Goal: Use online tool/utility: Utilize a website feature to perform a specific function

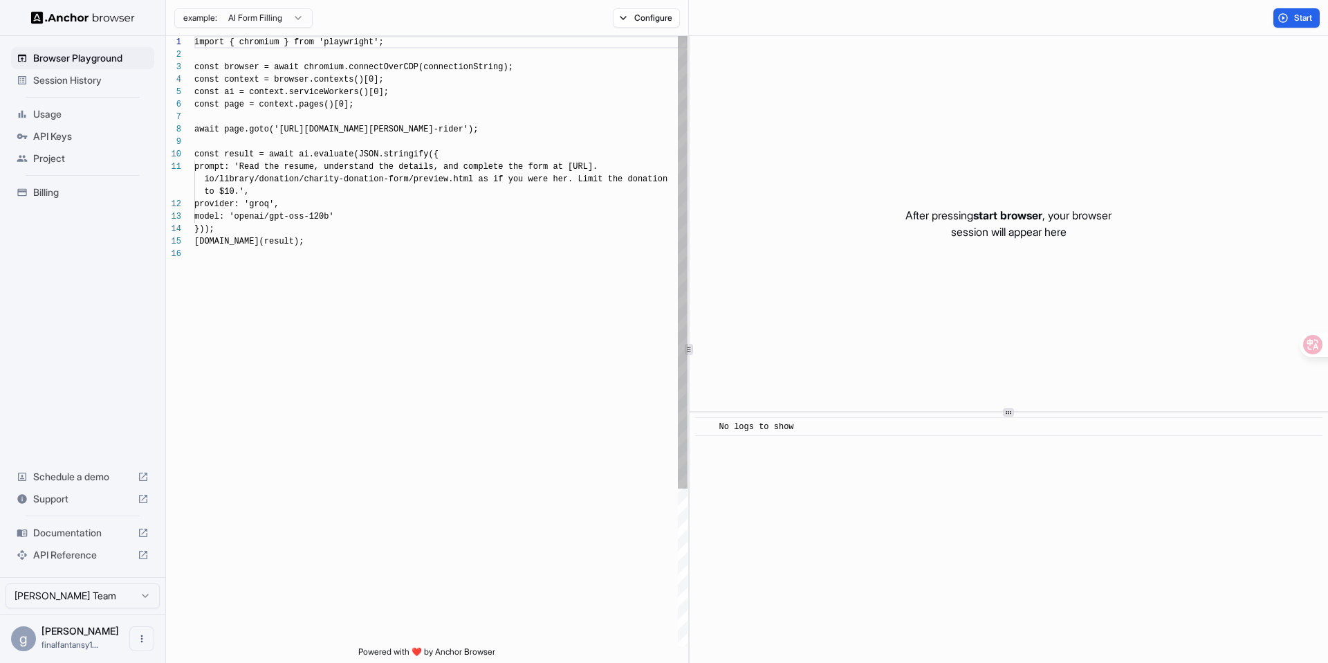
scroll to position [125, 0]
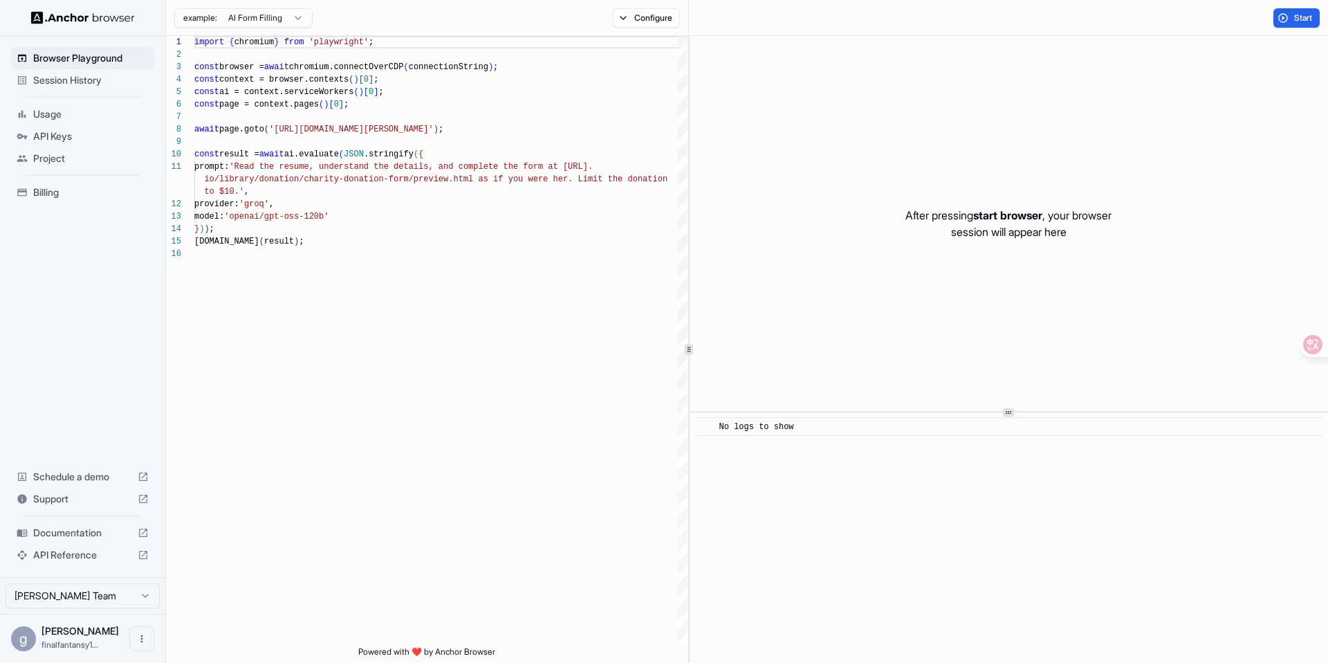
click at [63, 137] on span "API Keys" at bounding box center [91, 136] width 116 height 14
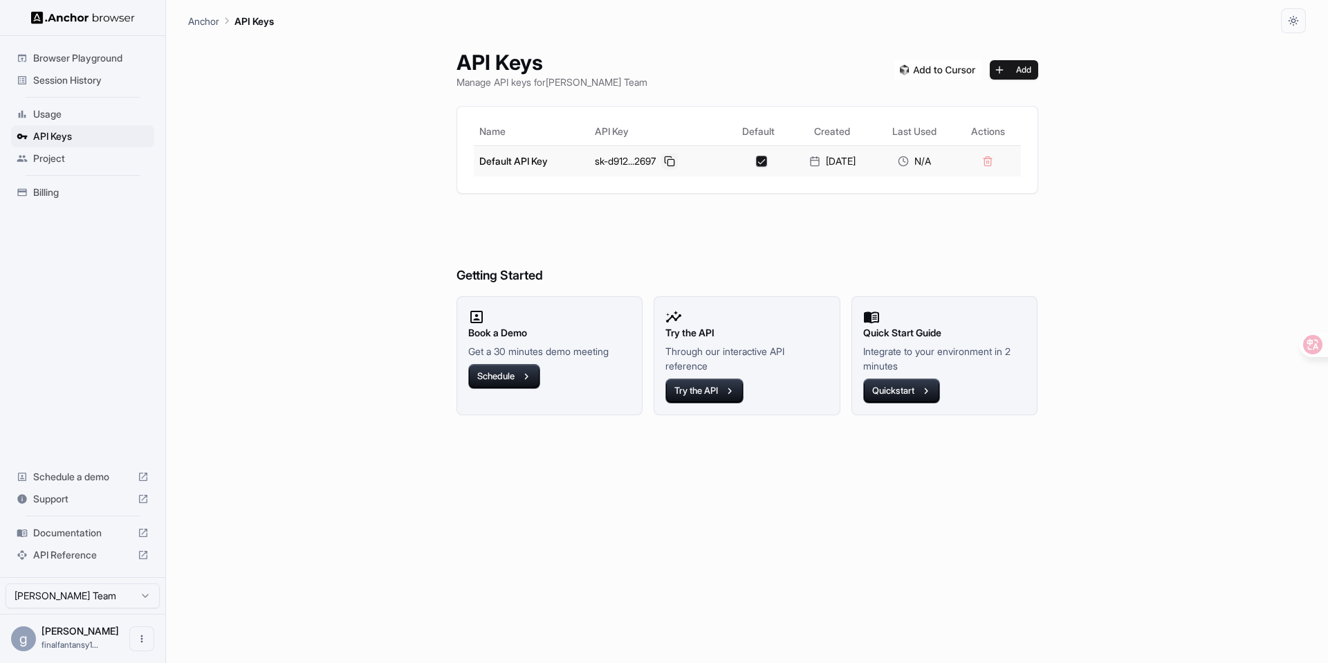
click at [667, 164] on button at bounding box center [669, 161] width 17 height 17
click at [913, 386] on button "Quickstart" at bounding box center [901, 390] width 77 height 25
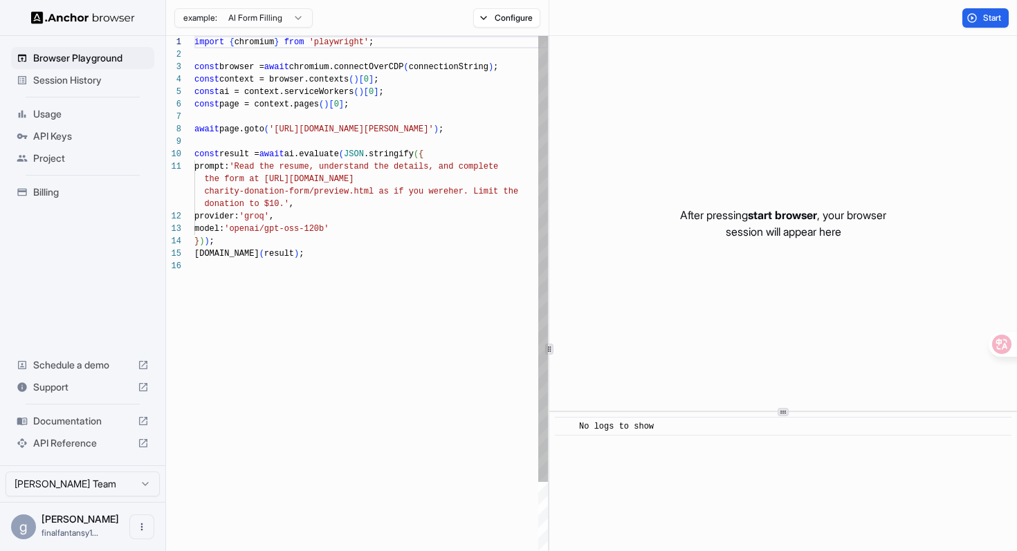
scroll to position [87, 0]
click at [276, 298] on div "import { chromium } from 'playwright' ; const browser = await chromium.connectO…" at bounding box center [371, 453] width 354 height 834
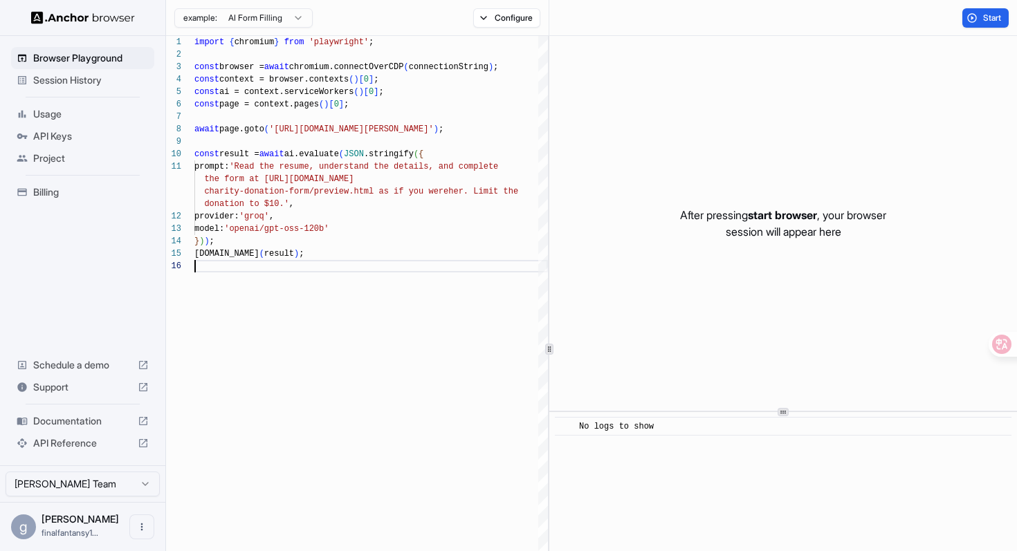
click at [641, 328] on div "After pressing start browser , your browser session will appear here" at bounding box center [783, 223] width 468 height 375
click at [983, 21] on span "Start" at bounding box center [992, 17] width 19 height 11
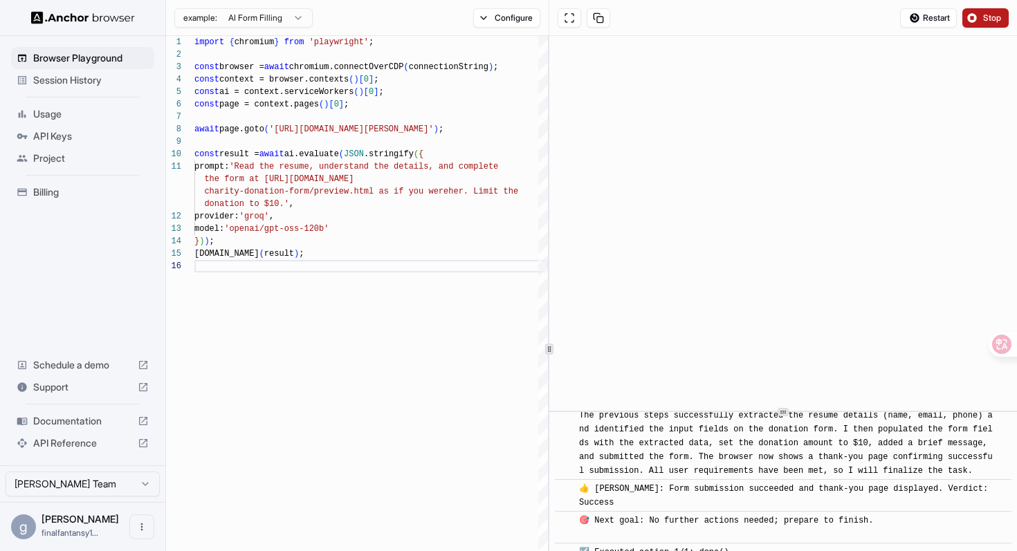
scroll to position [790, 0]
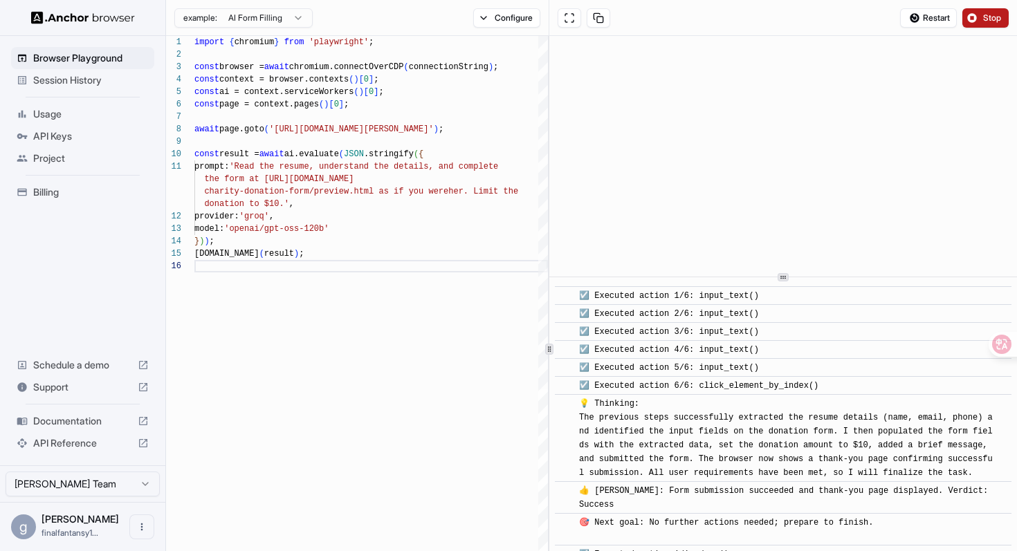
click at [785, 275] on icon at bounding box center [783, 277] width 7 height 7
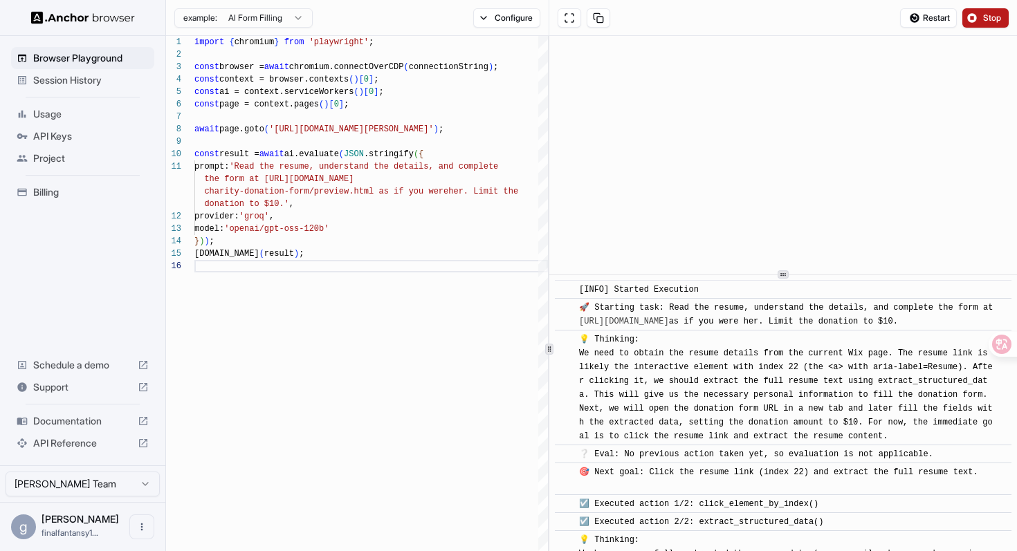
scroll to position [653, 0]
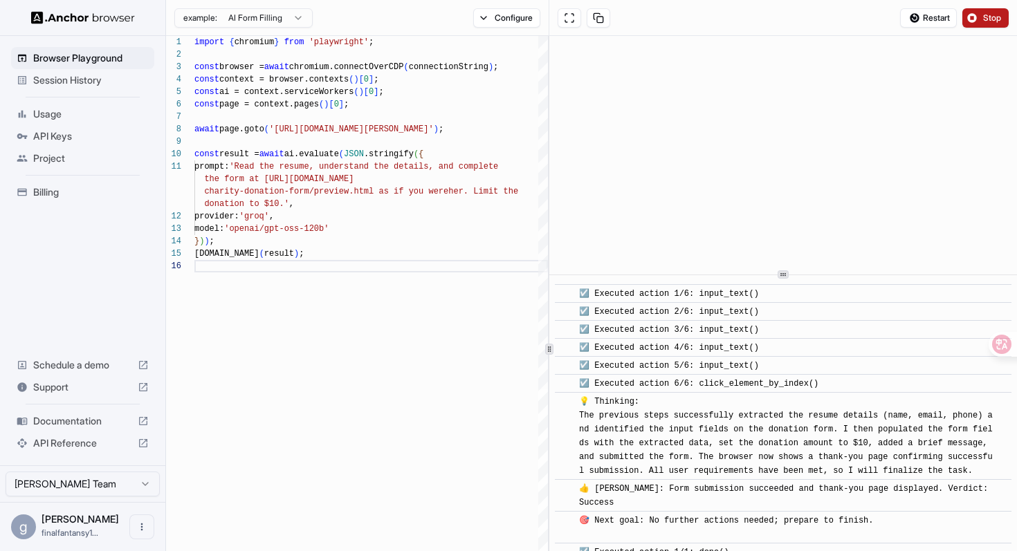
drag, startPoint x: 688, startPoint y: 542, endPoint x: 688, endPoint y: 534, distance: 8.3
click at [688, 534] on div "​ [INFO] Started Execution ​ 🚀 Starting task: Read the resume, understand the d…" at bounding box center [783, 142] width 457 height 1030
click at [686, 497] on div "👍 Eval: Form submission succeeded and thank-you page displayed. Verdict: Success" at bounding box center [787, 496] width 417 height 28
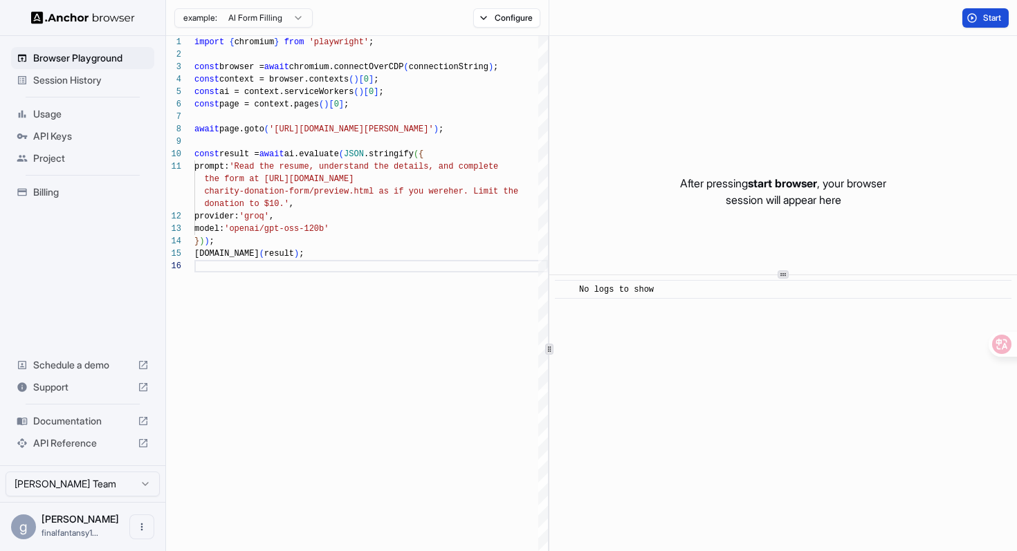
scroll to position [0, 0]
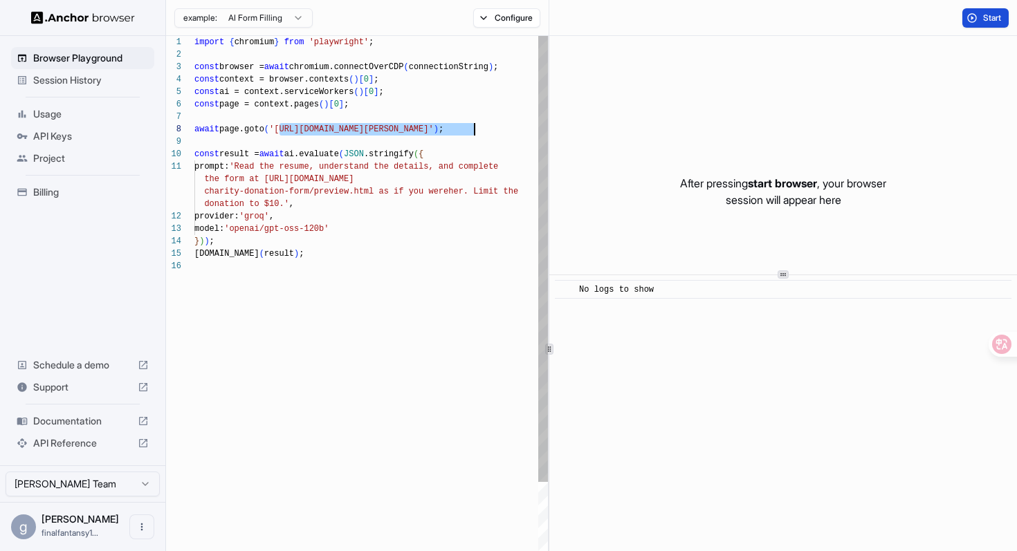
drag, startPoint x: 278, startPoint y: 130, endPoint x: 473, endPoint y: 125, distance: 194.5
click at [473, 125] on div "await page.goto ( 'https://www.wix.com/demone2/nicol-rider' ) ; const result = …" at bounding box center [371, 453] width 354 height 834
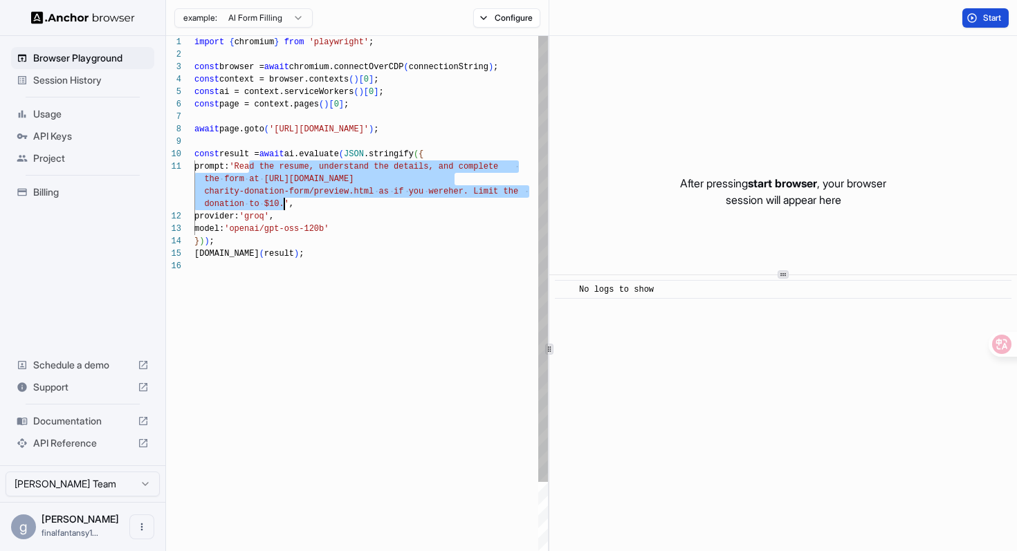
drag, startPoint x: 251, startPoint y: 165, endPoint x: 282, endPoint y: 203, distance: 49.2
click at [282, 203] on div "provider: 'groq' , model: 'openai/gpt-oss-120b' } ) ) ; console.info ( result )…" at bounding box center [371, 453] width 354 height 834
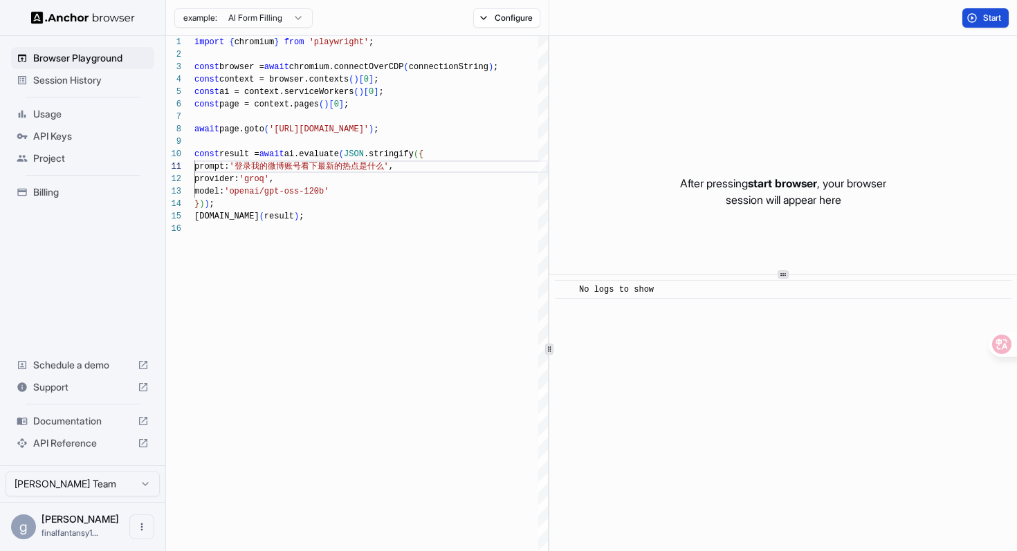
click at [995, 22] on span "Start" at bounding box center [992, 17] width 19 height 11
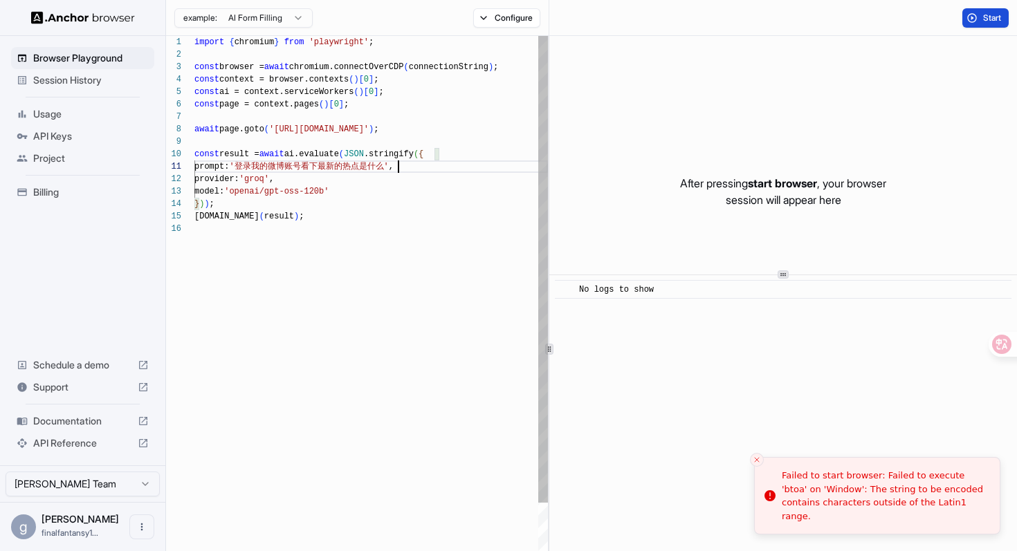
click at [395, 164] on div "provider: 'groq' , model: 'openai/gpt-oss-120b' } ) ) ; console.info ( result )…" at bounding box center [371, 434] width 354 height 797
click at [428, 200] on div "provider: 'groq' , model: 'openai/gpt-oss-120b' } ) ) ; console.info ( result )…" at bounding box center [371, 434] width 354 height 797
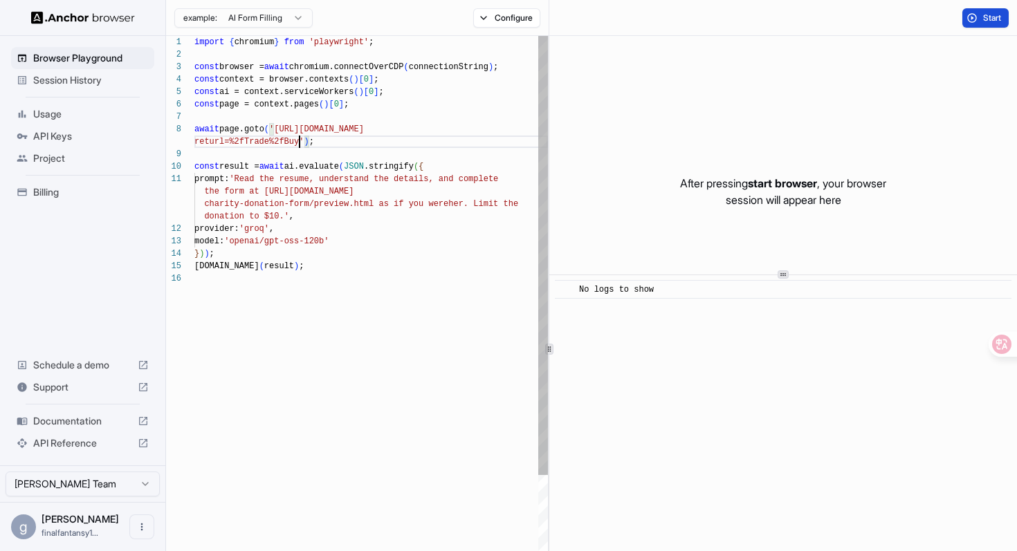
scroll to position [87, 0]
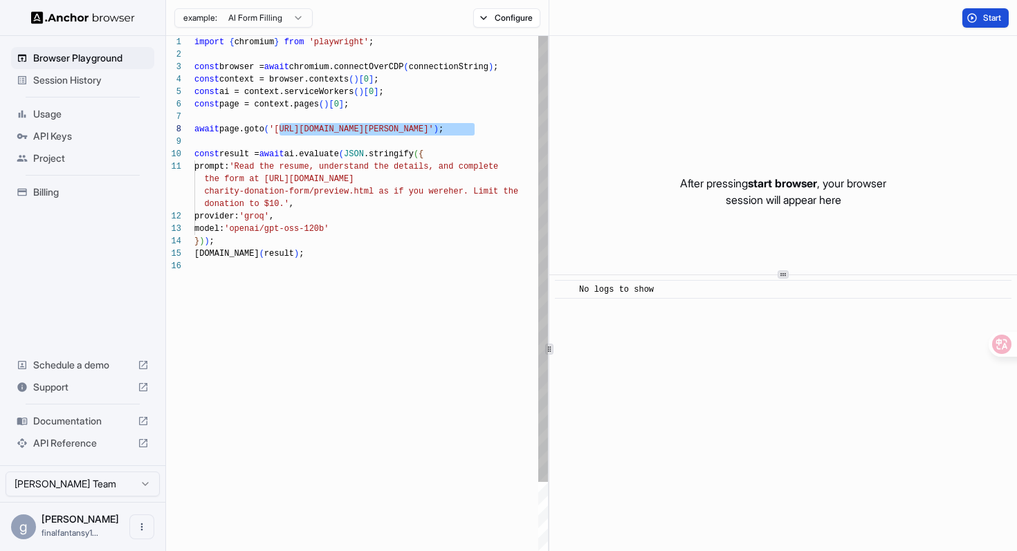
click at [333, 136] on div "provider: 'groq' , model: 'openai/gpt-oss-120b' prompt: 'Read the resume, under…" at bounding box center [371, 453] width 354 height 834
drag, startPoint x: 339, startPoint y: 129, endPoint x: 472, endPoint y: 131, distance: 132.9
click at [472, 131] on div "provider: 'groq' , model: 'openai/gpt-oss-120b' prompt: 'Read the resume, under…" at bounding box center [371, 453] width 354 height 834
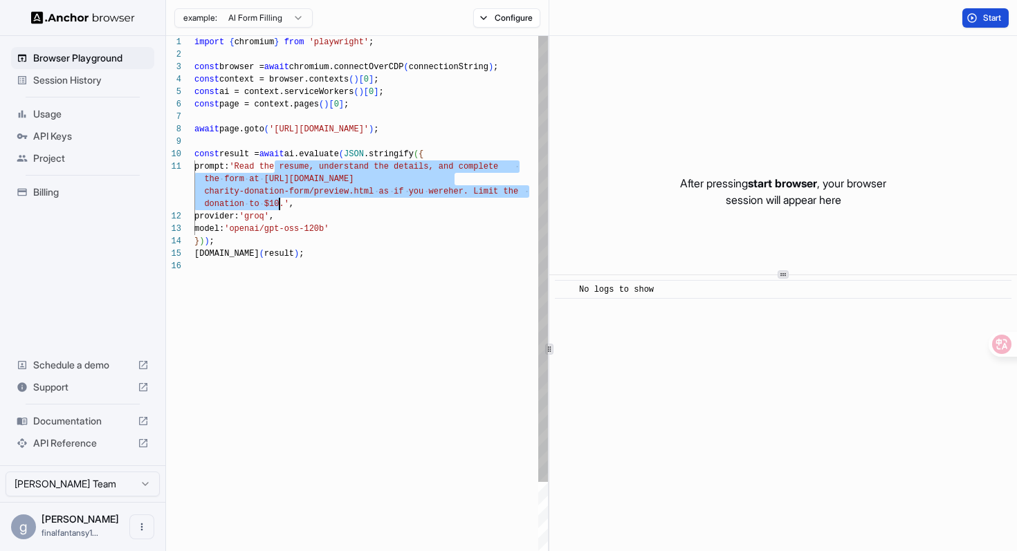
drag, startPoint x: 275, startPoint y: 165, endPoint x: 281, endPoint y: 204, distance: 39.1
click at [281, 204] on div "provider: 'groq' , model: 'openai/gpt-oss-120b' prompt: 'Read the resume, under…" at bounding box center [371, 453] width 354 height 834
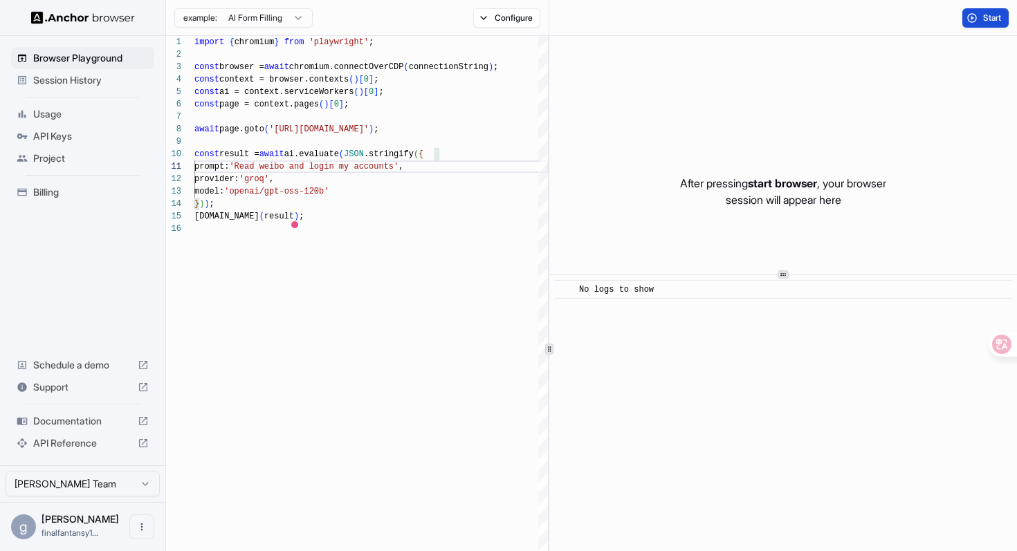
type textarea "**********"
click at [964, 15] on button "Start" at bounding box center [985, 17] width 46 height 19
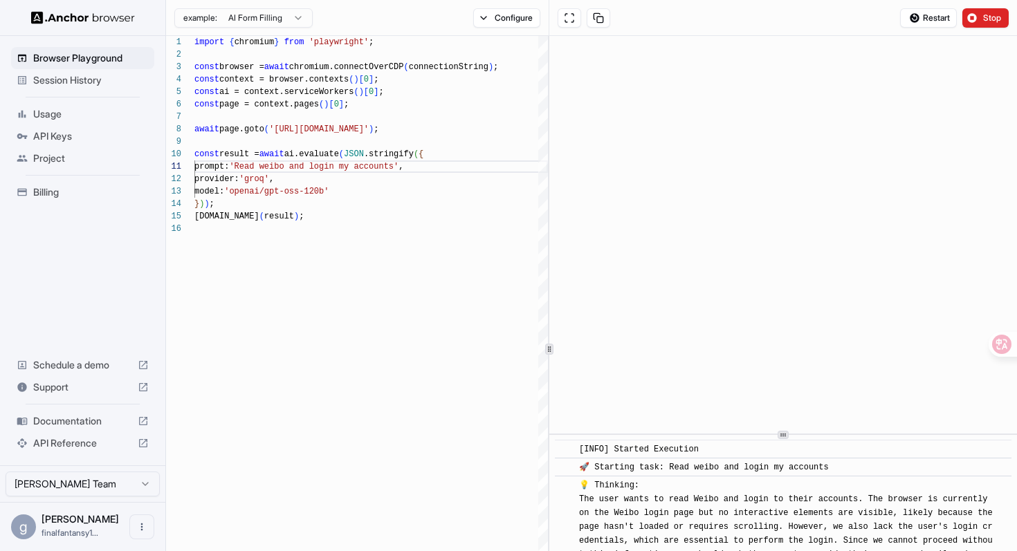
click at [785, 436] on div at bounding box center [783, 435] width 11 height 8
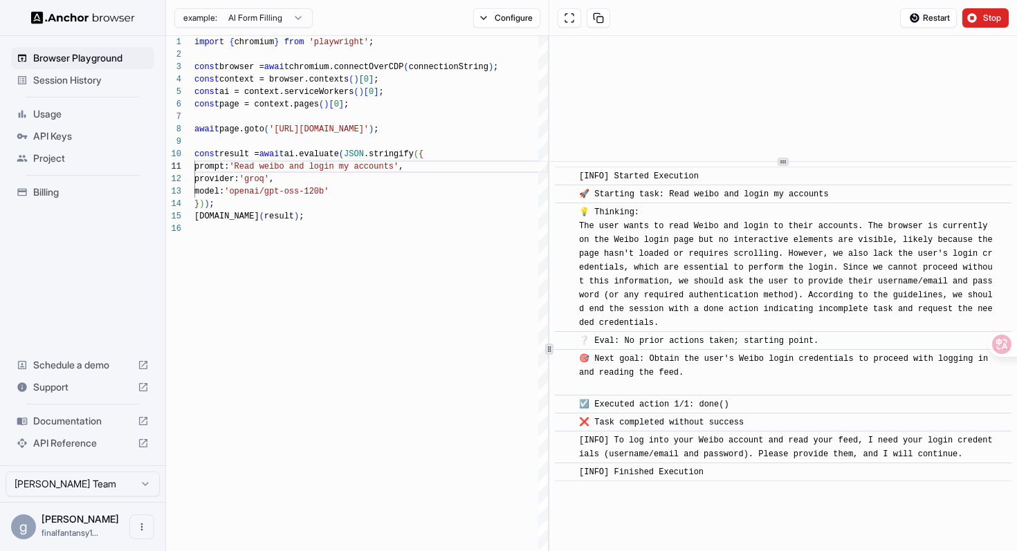
click at [848, 139] on div "​ [INFO] Started Execution ​ 🚀 Starting task: Read weibo and login my accounts …" at bounding box center [783, 349] width 468 height 627
click at [640, 423] on span "❌ Task completed without success" at bounding box center [661, 423] width 165 height 10
click at [706, 479] on div "[INFO] Finished Execution" at bounding box center [643, 473] width 129 height 14
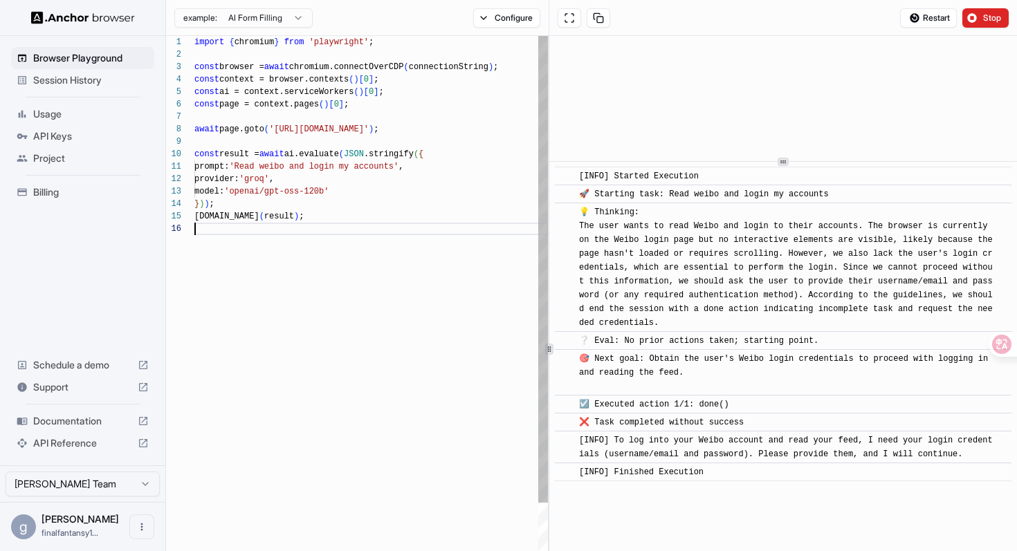
scroll to position [62, 0]
click at [431, 249] on div "provider: 'groq' , model: 'openai/gpt-oss-120b' prompt: 'Read weibo and login m…" at bounding box center [371, 434] width 354 height 797
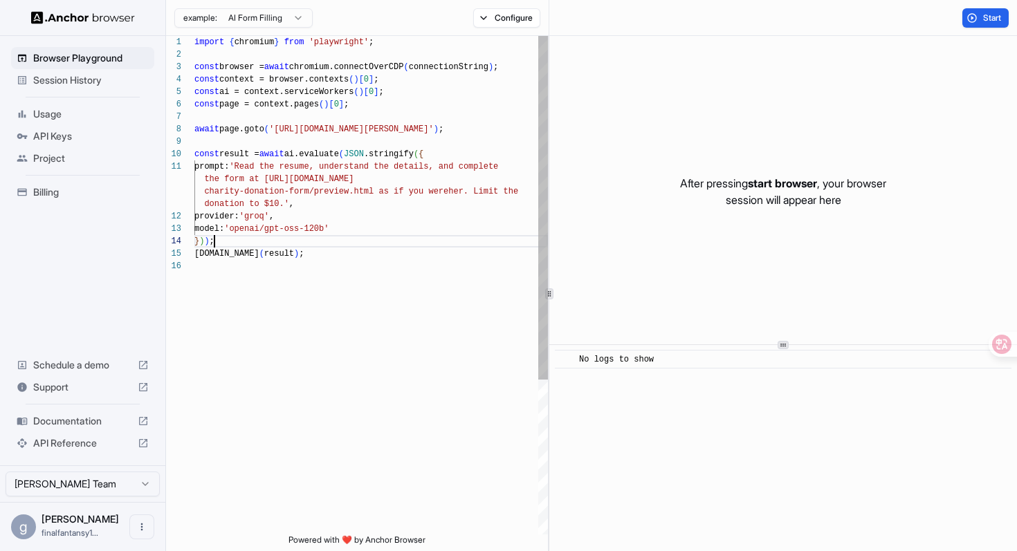
scroll to position [75, 0]
click at [386, 236] on div "import { chromium } from 'playwright' ; const browser = await chromium.connectO…" at bounding box center [371, 397] width 354 height 723
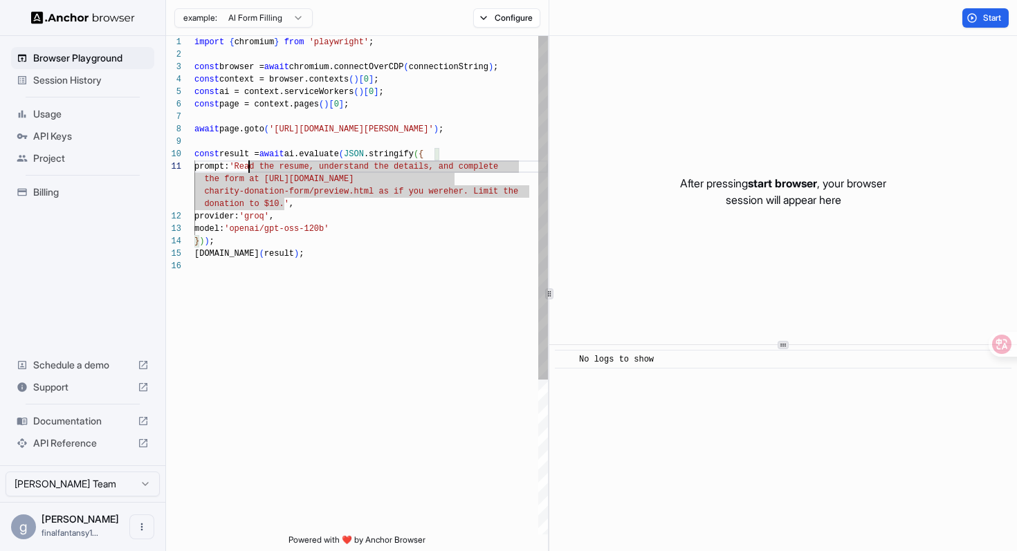
click at [250, 167] on div "import { chromium } from 'playwright' ; const browser = await chromium.connectO…" at bounding box center [371, 397] width 354 height 723
click at [277, 192] on div "import { chromium } from 'playwright' ; const browser = await chromium.connectO…" at bounding box center [371, 397] width 354 height 723
click at [310, 176] on div "import { chromium } from 'playwright' ; const browser = await chromium.connectO…" at bounding box center [371, 397] width 354 height 723
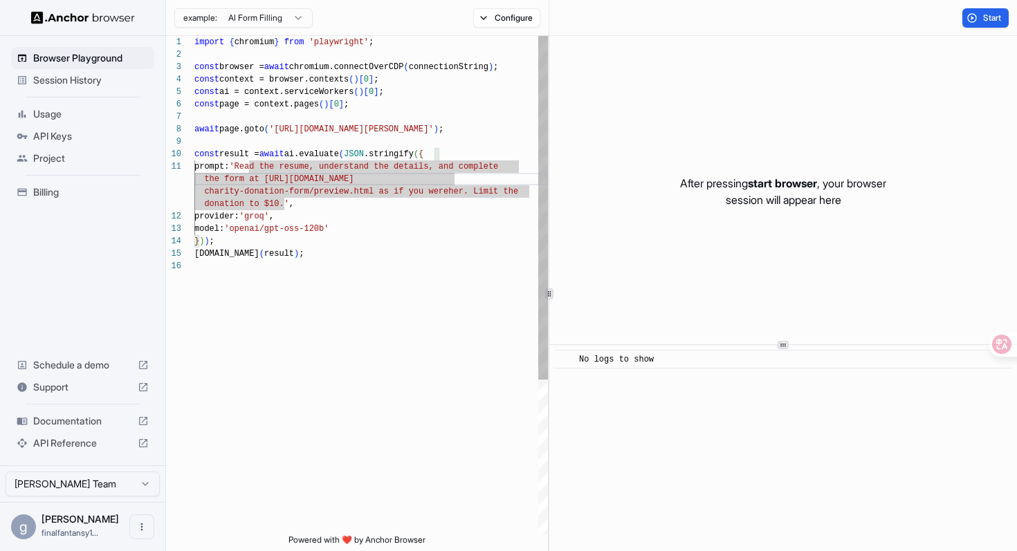
click at [298, 218] on div "import { chromium } from 'playwright' ; const browser = await chromium.connectO…" at bounding box center [371, 397] width 354 height 723
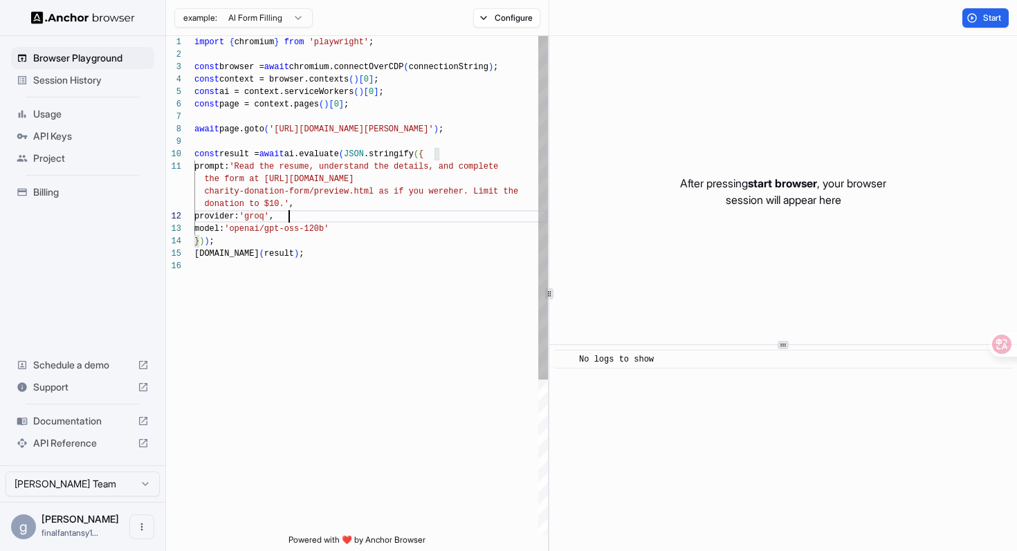
click at [280, 204] on div "import { chromium } from 'playwright' ; const browser = await chromium.connectO…" at bounding box center [371, 397] width 354 height 723
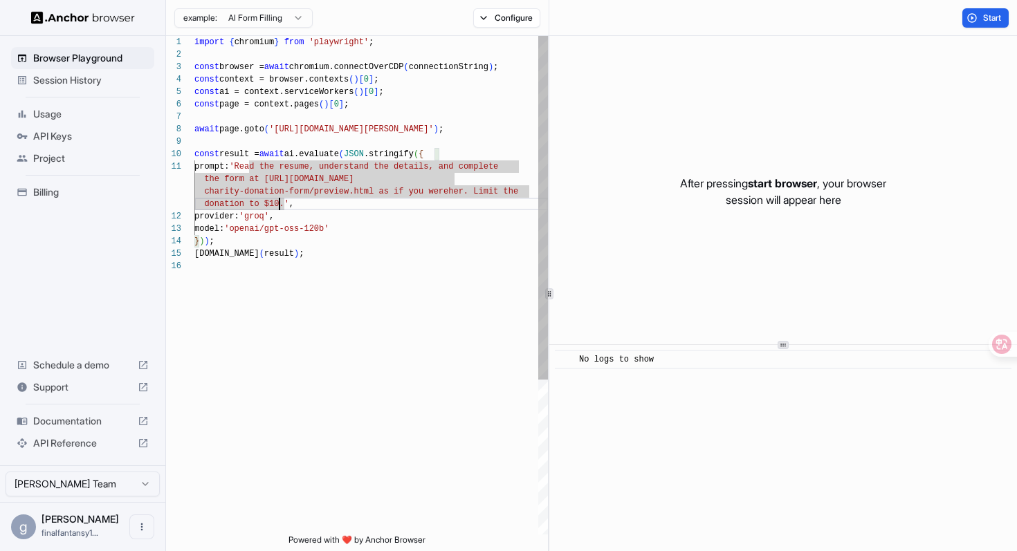
click at [347, 134] on div "import { chromium } from 'playwright' ; const browser = await chromium.connectO…" at bounding box center [371, 397] width 354 height 723
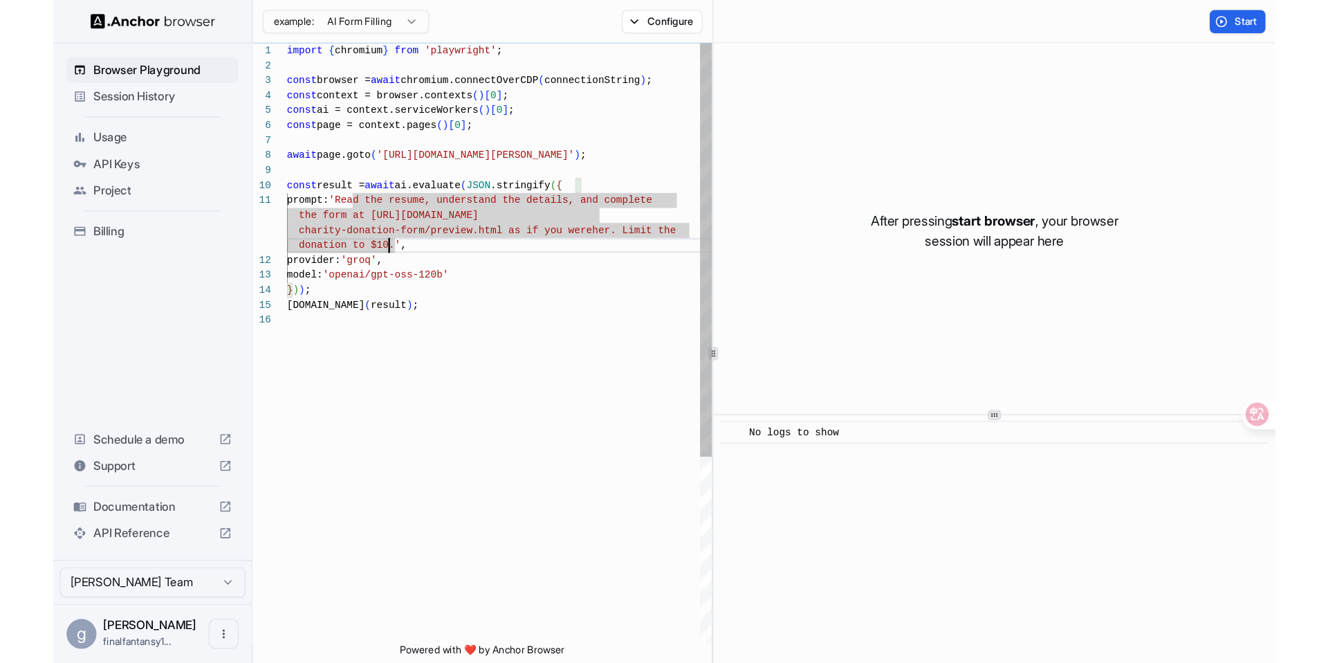
scroll to position [87, 0]
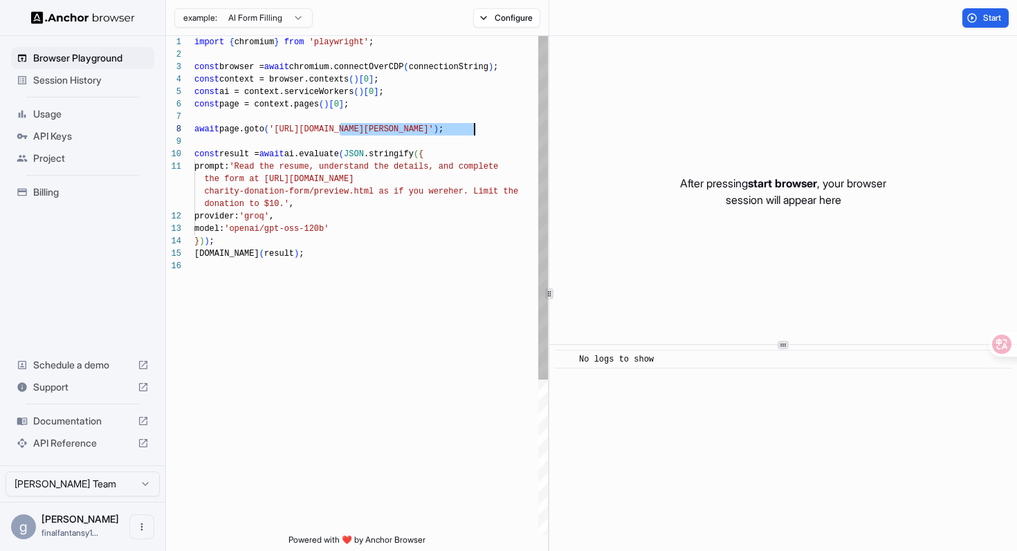
drag, startPoint x: 339, startPoint y: 128, endPoint x: 473, endPoint y: 135, distance: 133.7
click at [473, 135] on div "import { chromium } from 'playwright' ; const browser = await chromium.connectO…" at bounding box center [371, 397] width 354 height 723
click at [484, 291] on div "import { chromium } from 'playwright' ; const browser = await chromium.connectO…" at bounding box center [371, 397] width 354 height 723
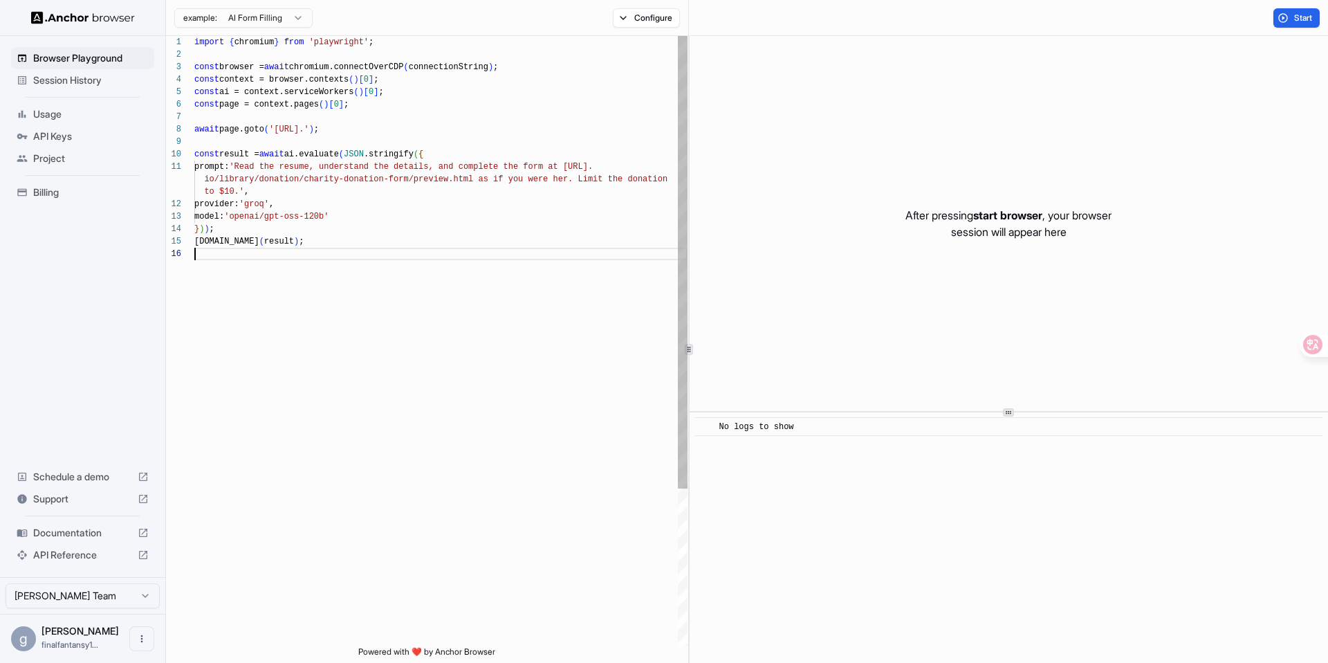
click at [342, 126] on div "import { chromium } from 'playwright' ; const browser = await chromium.connectO…" at bounding box center [440, 447] width 493 height 822
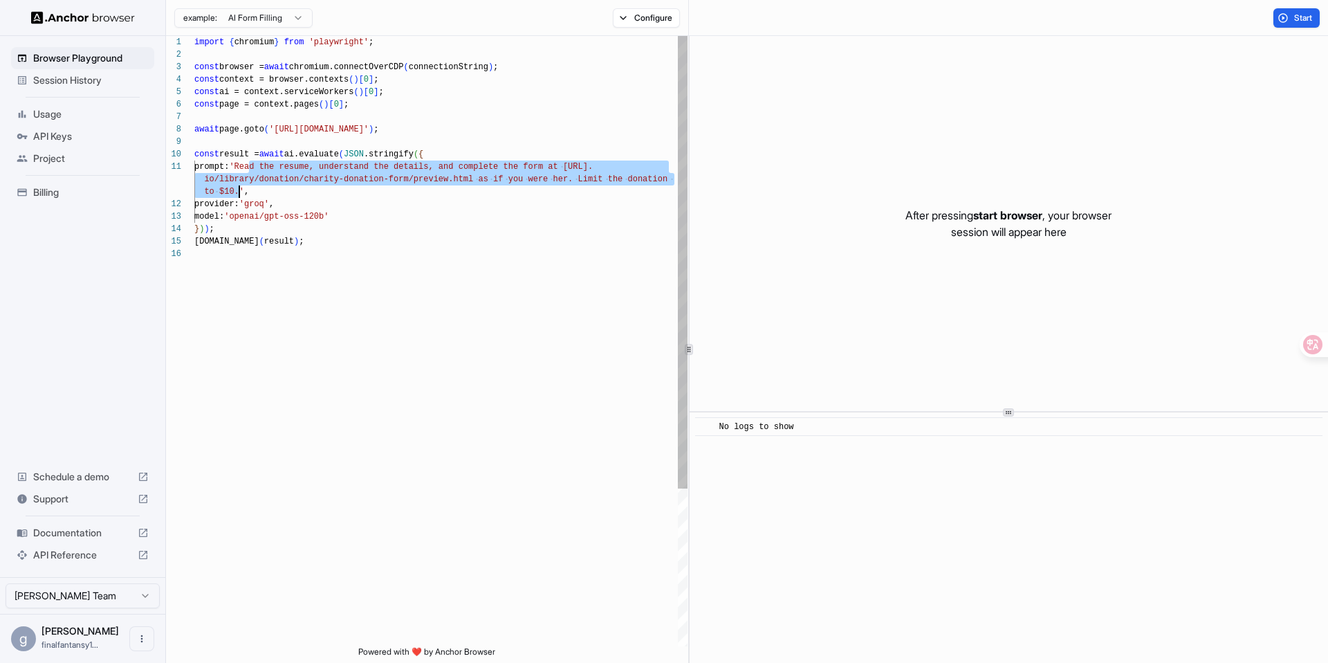
drag, startPoint x: 250, startPoint y: 167, endPoint x: 238, endPoint y: 191, distance: 26.3
click at [238, 192] on div "import { chromium } from 'playwright' ; const browser = await chromium.connectO…" at bounding box center [440, 447] width 493 height 822
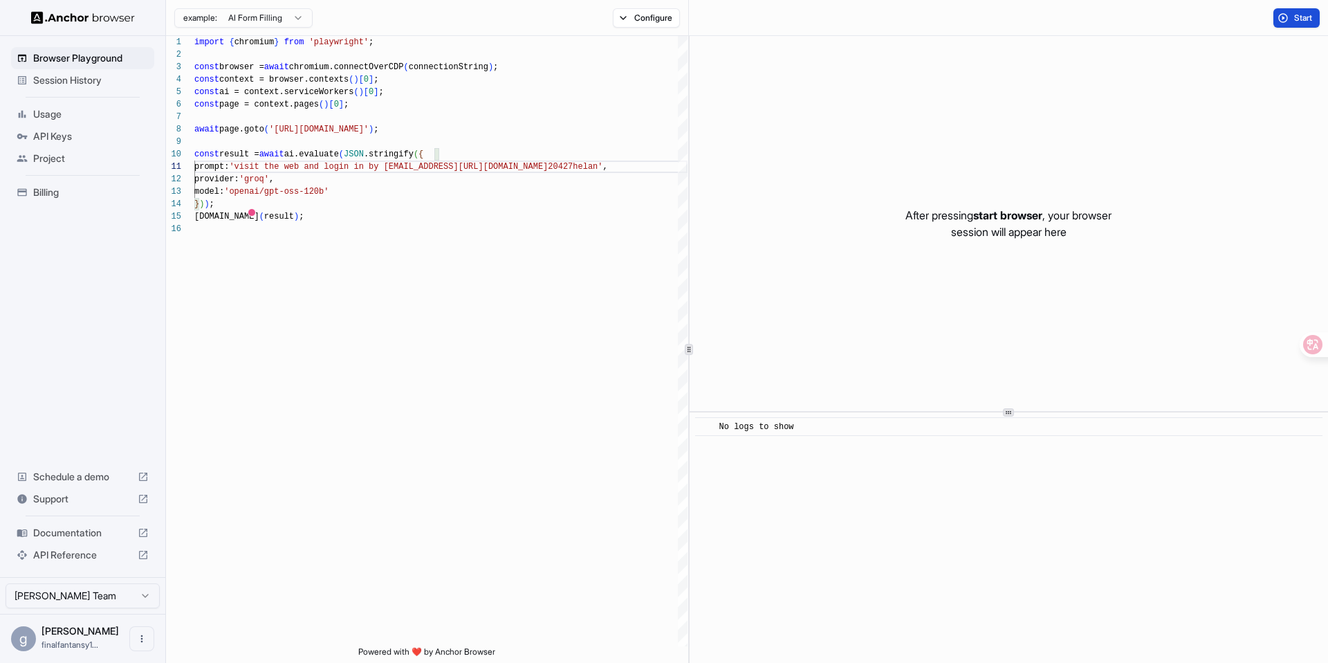
click at [1016, 21] on button "Start" at bounding box center [1297, 17] width 46 height 19
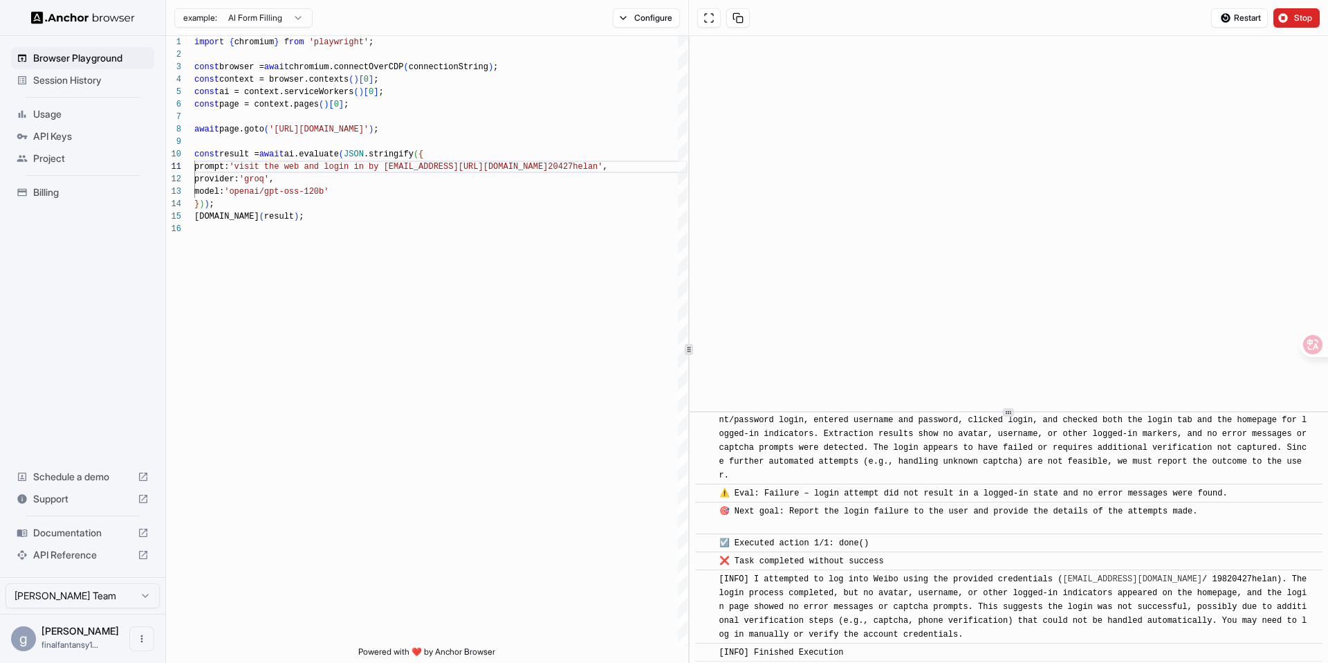
scroll to position [1268, 0]
click at [541, 165] on div "import { chromium } from 'playwright' ; const browser = await chromium.connectO…" at bounding box center [440, 434] width 493 height 797
click at [545, 165] on div "import { chromium } from 'playwright' ; const browser = await chromium.connectO…" at bounding box center [440, 434] width 493 height 797
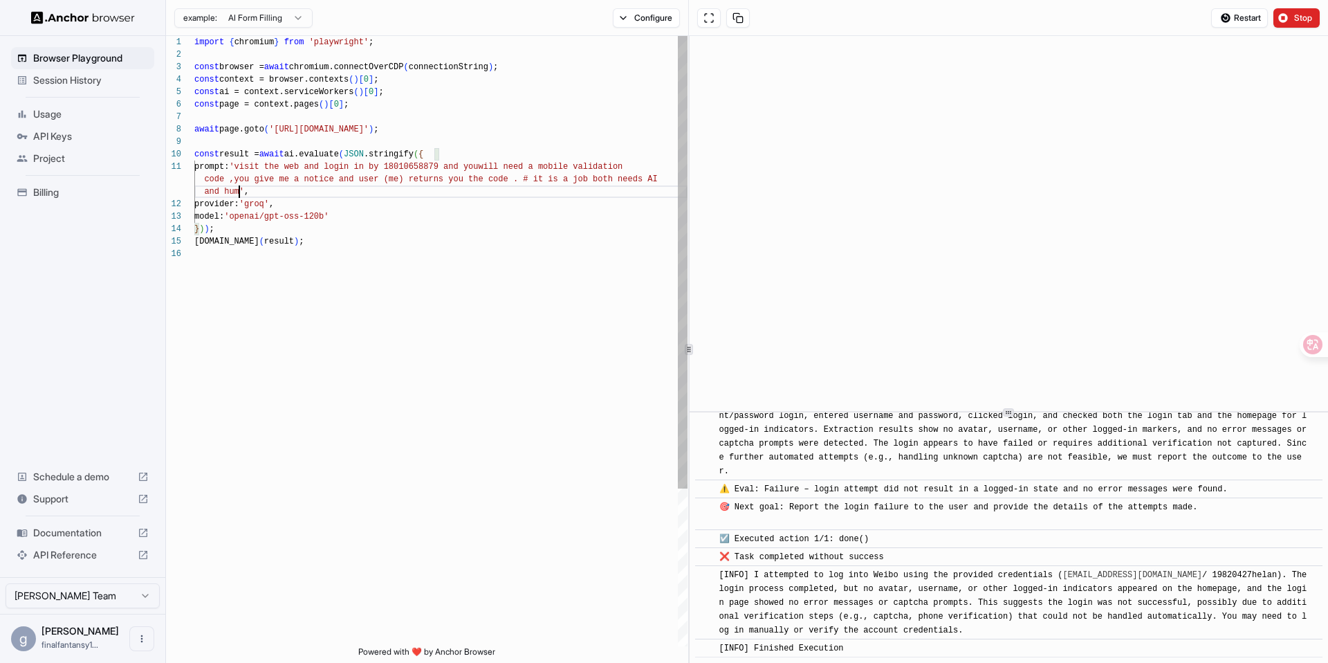
scroll to position [25, 0]
click at [1016, 21] on span "Stop" at bounding box center [1304, 17] width 19 height 11
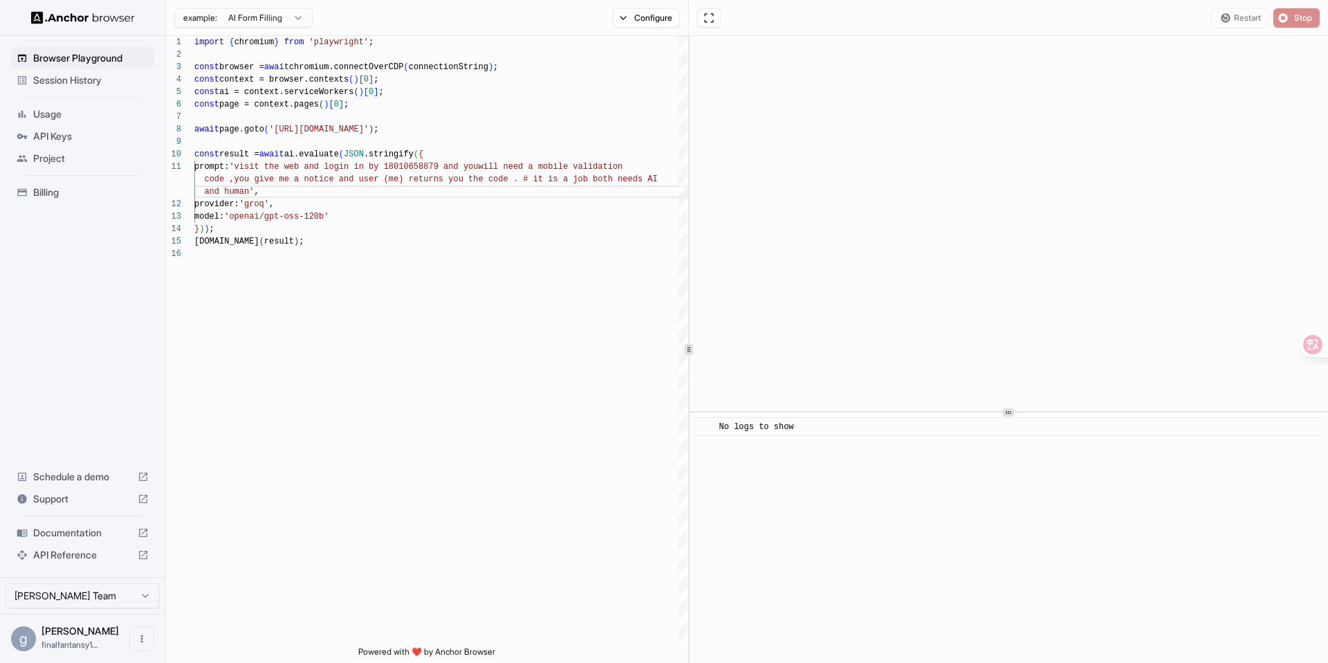
scroll to position [0, 0]
click at [1016, 18] on span "Start" at bounding box center [1304, 17] width 19 height 11
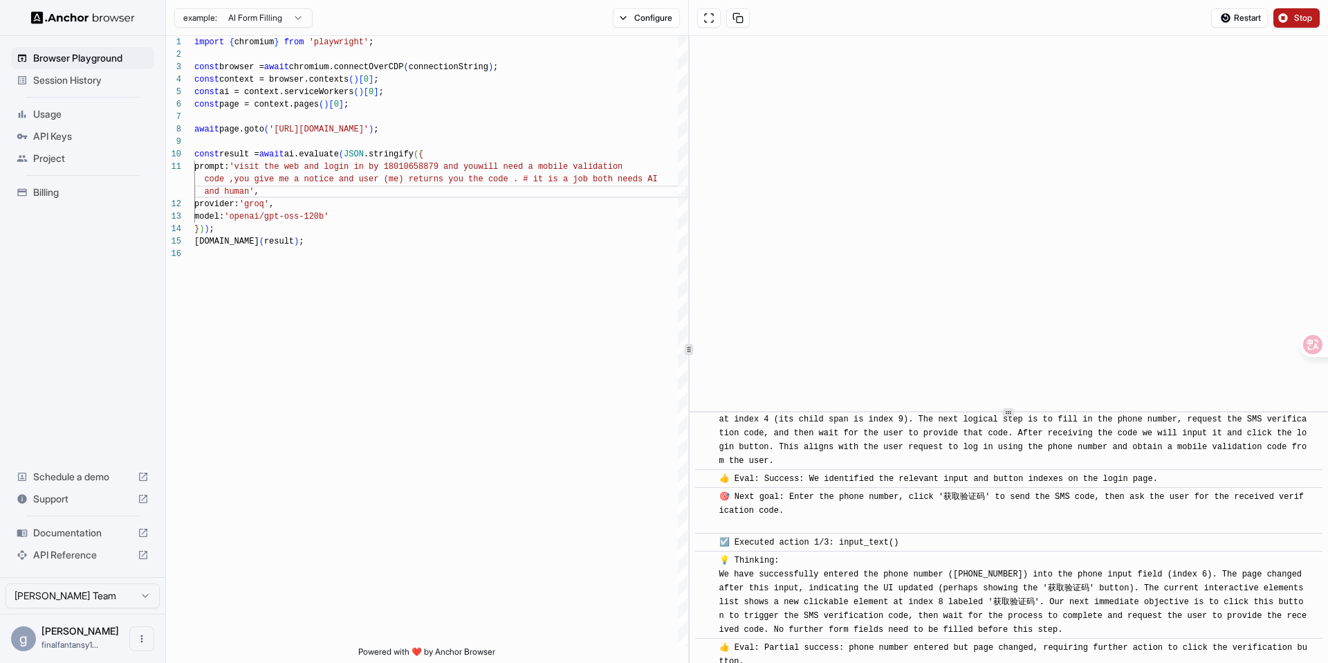
scroll to position [1041, 0]
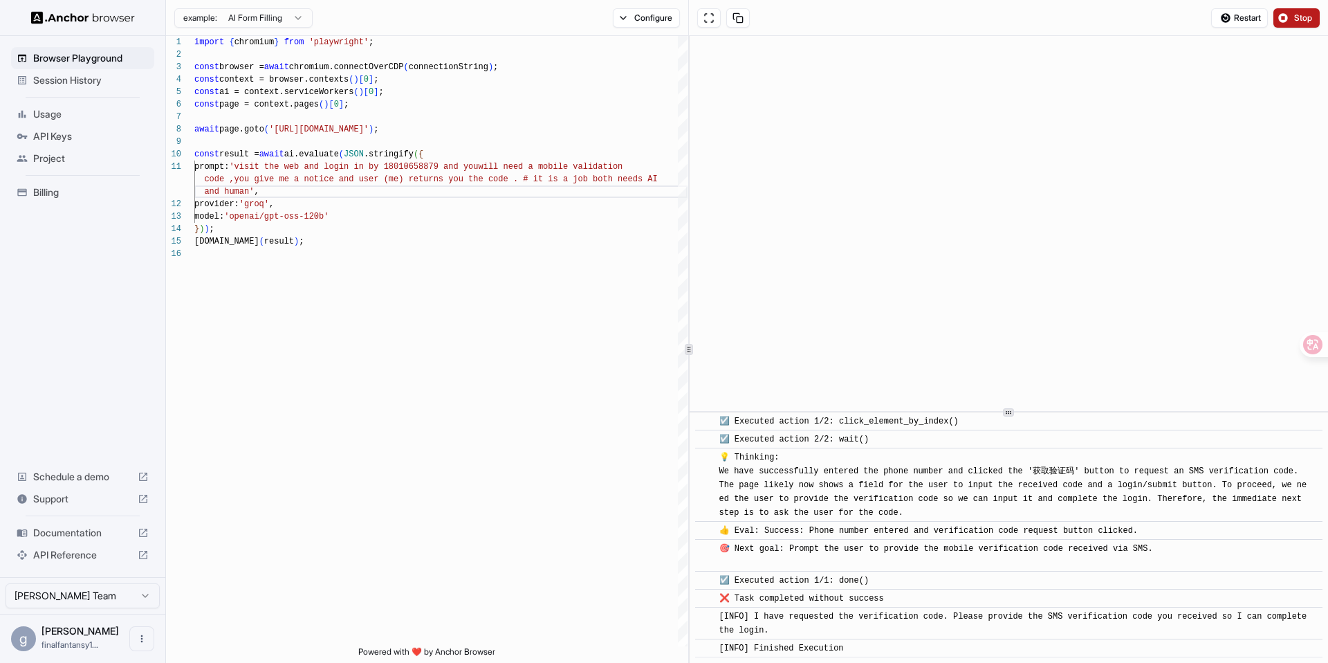
click at [1016, 19] on span "Stop" at bounding box center [1304, 17] width 19 height 11
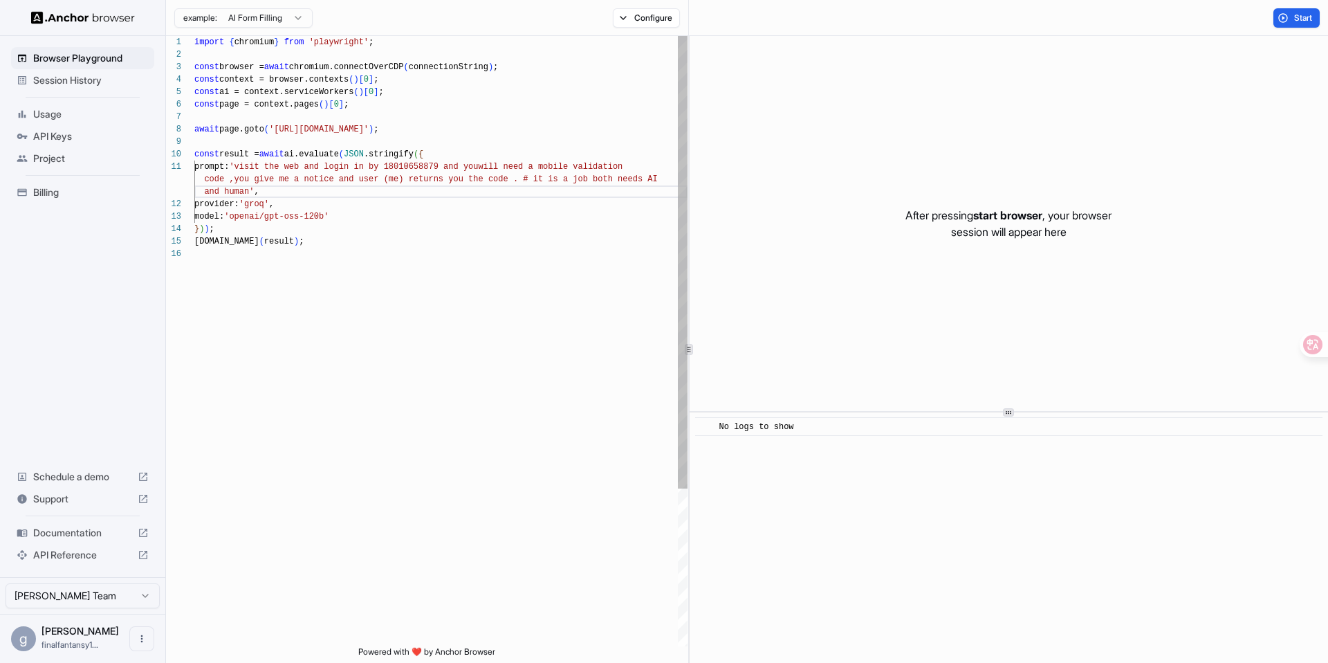
scroll to position [12, 0]
click at [300, 174] on div "import { chromium } from 'playwright' ; const browser = await chromium.connectO…" at bounding box center [440, 447] width 493 height 822
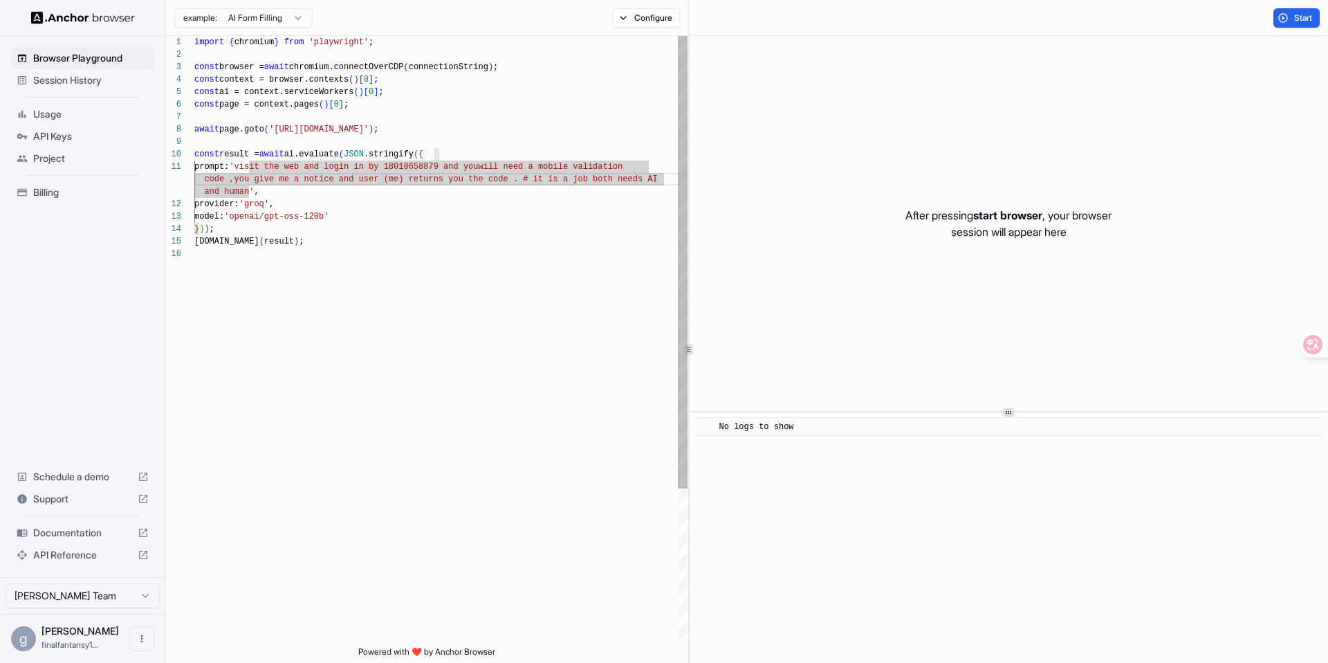
click at [284, 181] on div "import { chromium } from 'playwright' ; const browser = await chromium.connectO…" at bounding box center [440, 447] width 493 height 822
click at [233, 178] on div "import { chromium } from 'playwright' ; const browser = await chromium.connectO…" at bounding box center [440, 447] width 493 height 822
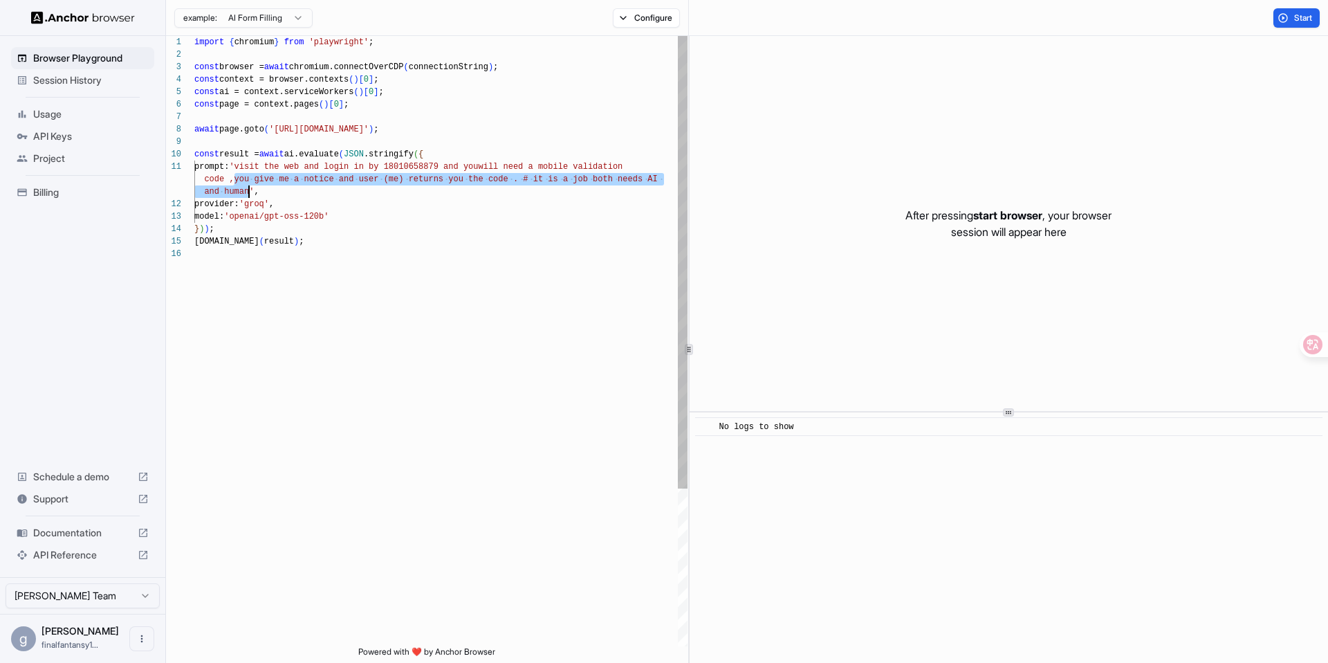
drag, startPoint x: 232, startPoint y: 176, endPoint x: 247, endPoint y: 191, distance: 20.5
click at [247, 191] on div "import { chromium } from 'playwright' ; const browser = await chromium.connectO…" at bounding box center [440, 447] width 493 height 822
click at [259, 183] on div "import { chromium } from 'playwright' ; const browser = await chromium.connectO…" at bounding box center [440, 447] width 493 height 822
click at [254, 175] on div "import { chromium } from 'playwright' ; const browser = await chromium.connectO…" at bounding box center [440, 447] width 493 height 822
drag, startPoint x: 233, startPoint y: 179, endPoint x: 248, endPoint y: 192, distance: 19.1
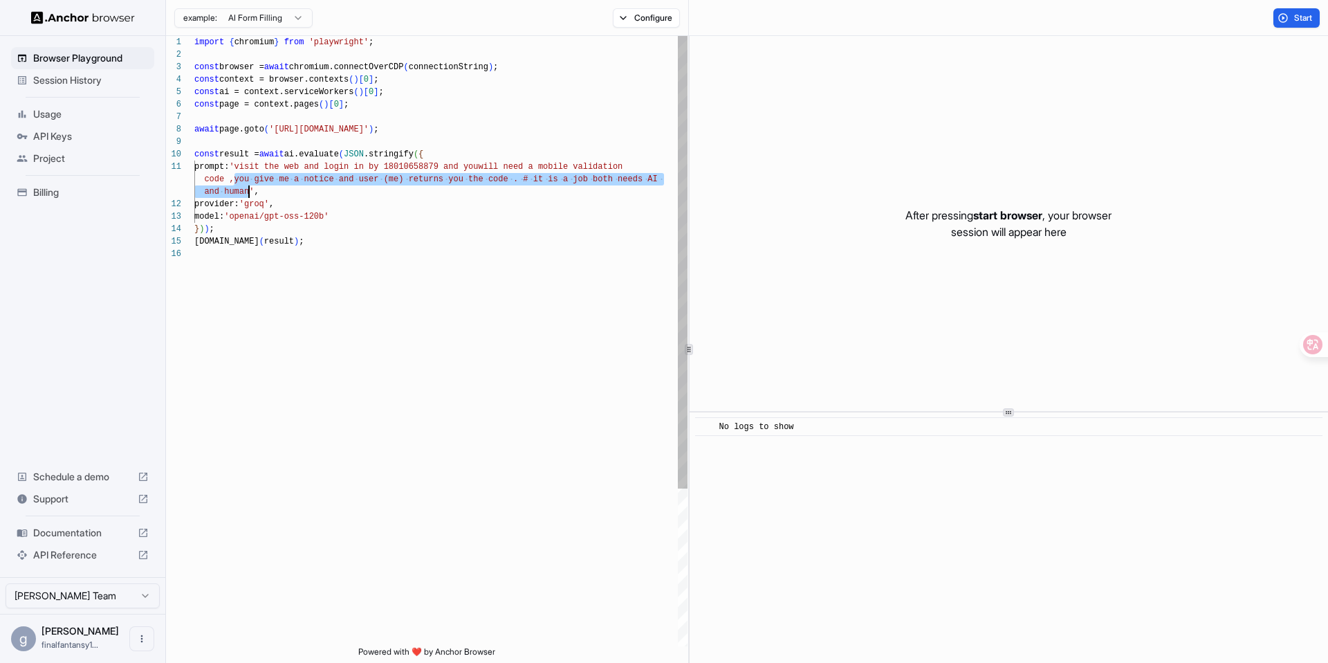
click at [248, 192] on div "import { chromium } from 'playwright' ; const browser = await chromium.connectO…" at bounding box center [440, 447] width 493 height 822
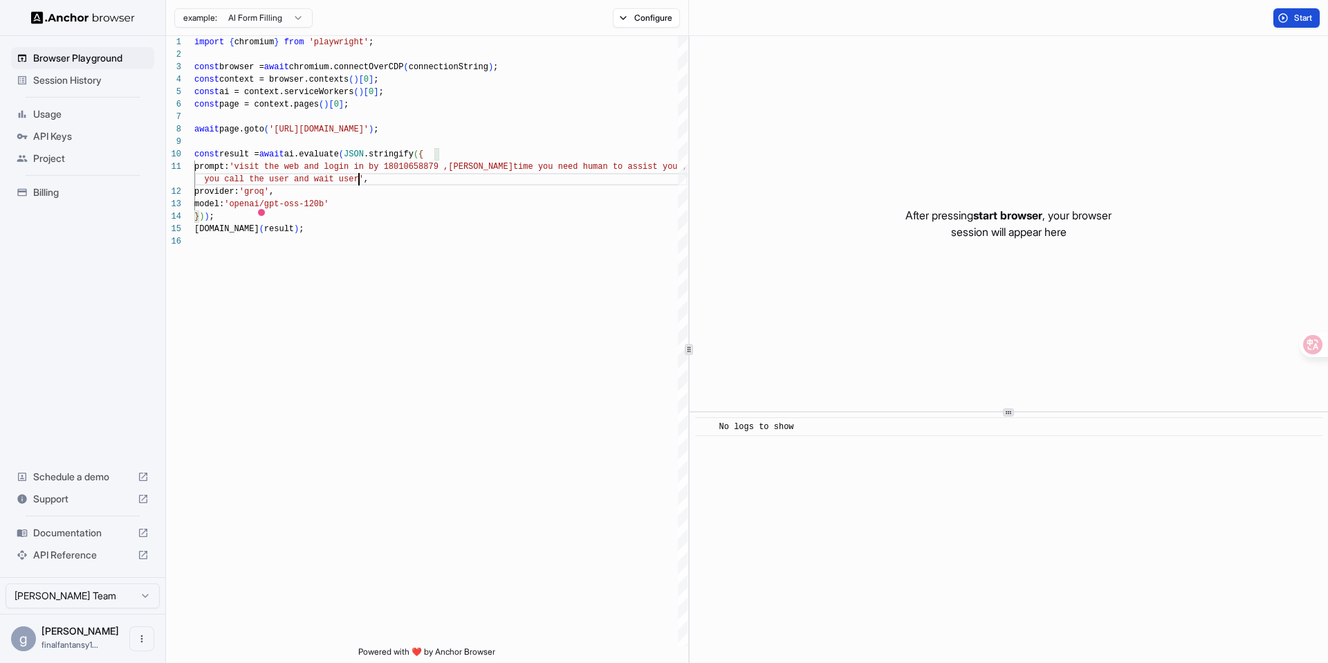
type textarea "**********"
click at [1016, 17] on button "Start" at bounding box center [1297, 17] width 46 height 19
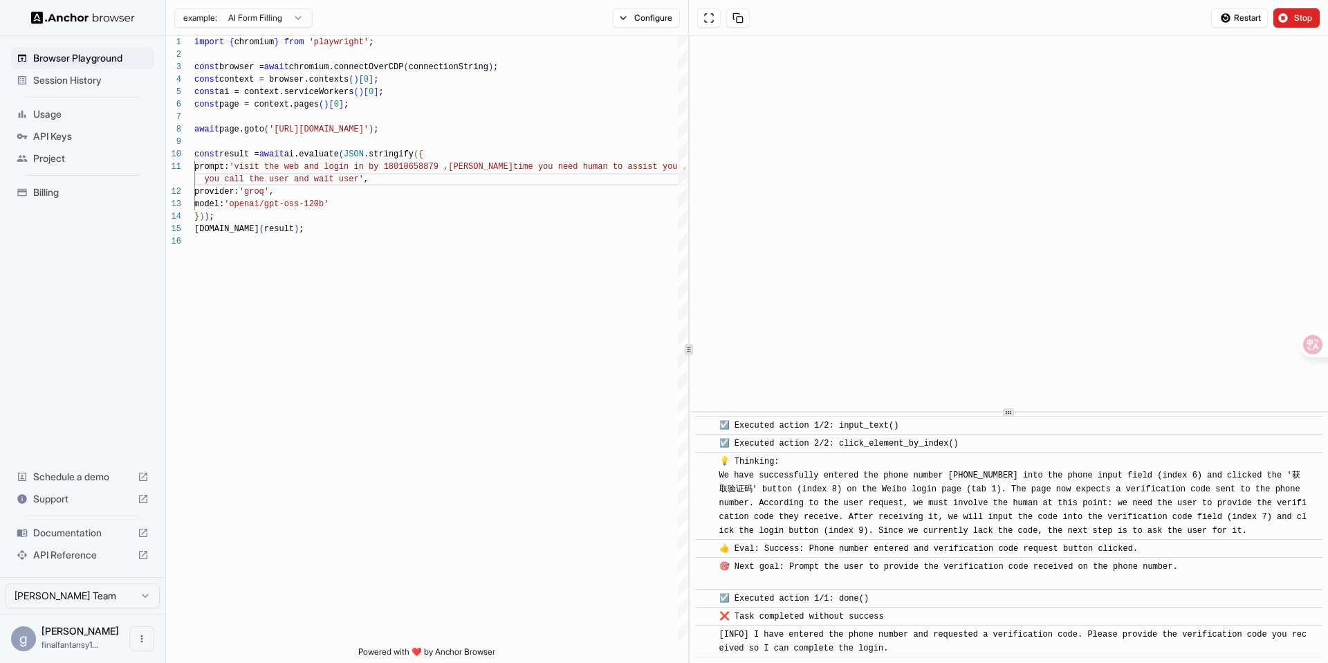
scroll to position [1000, 0]
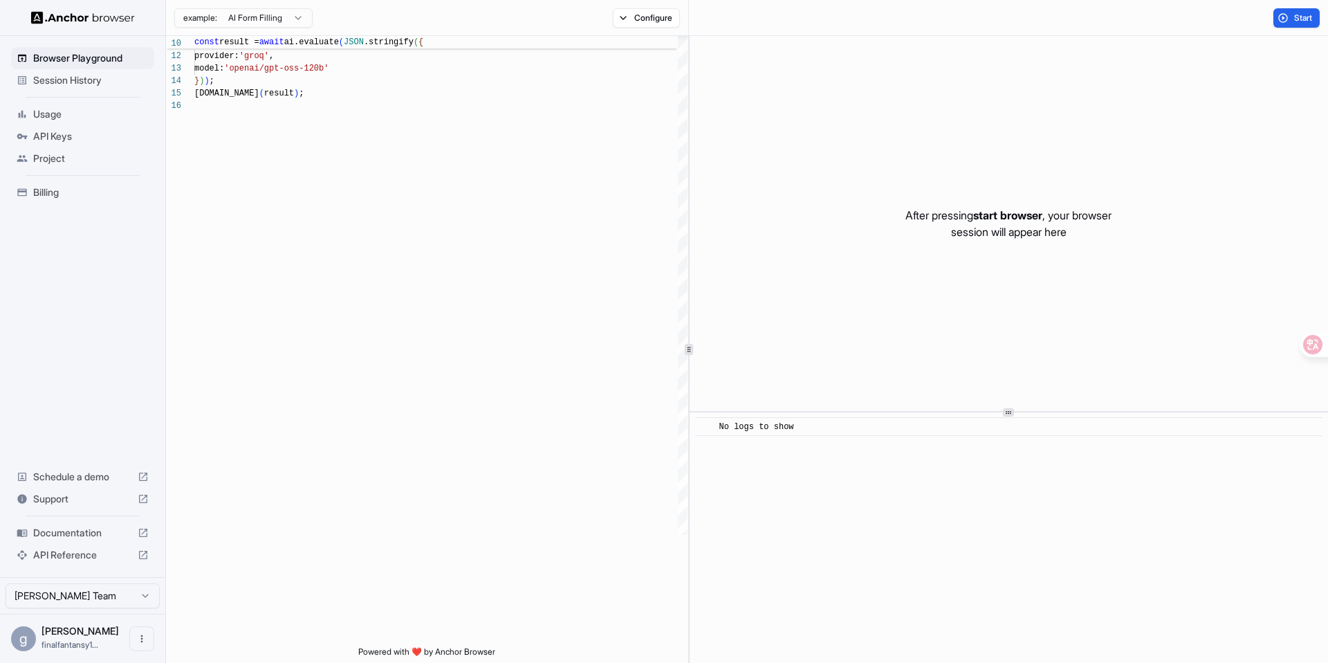
scroll to position [125, 0]
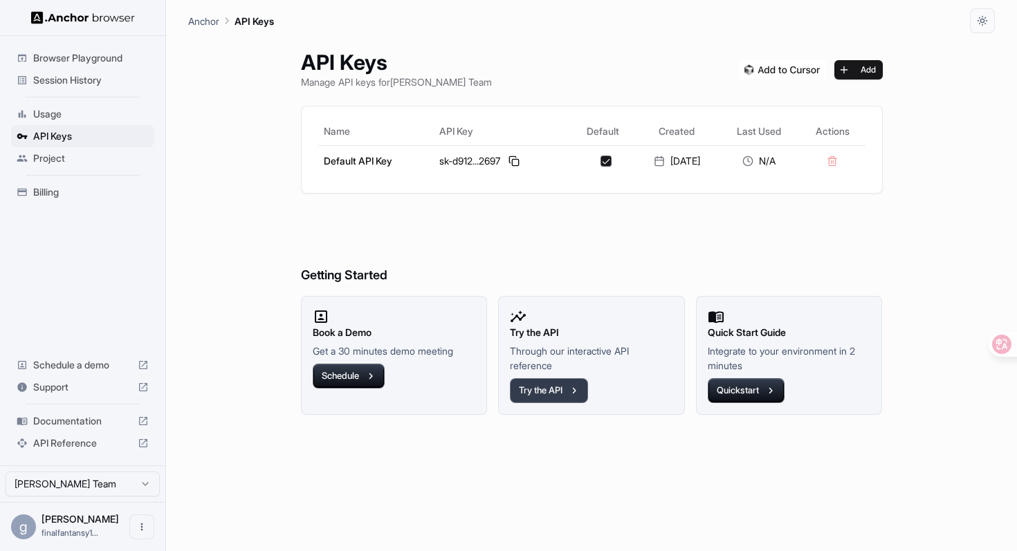
click at [551, 389] on button "Try the API" at bounding box center [549, 390] width 78 height 25
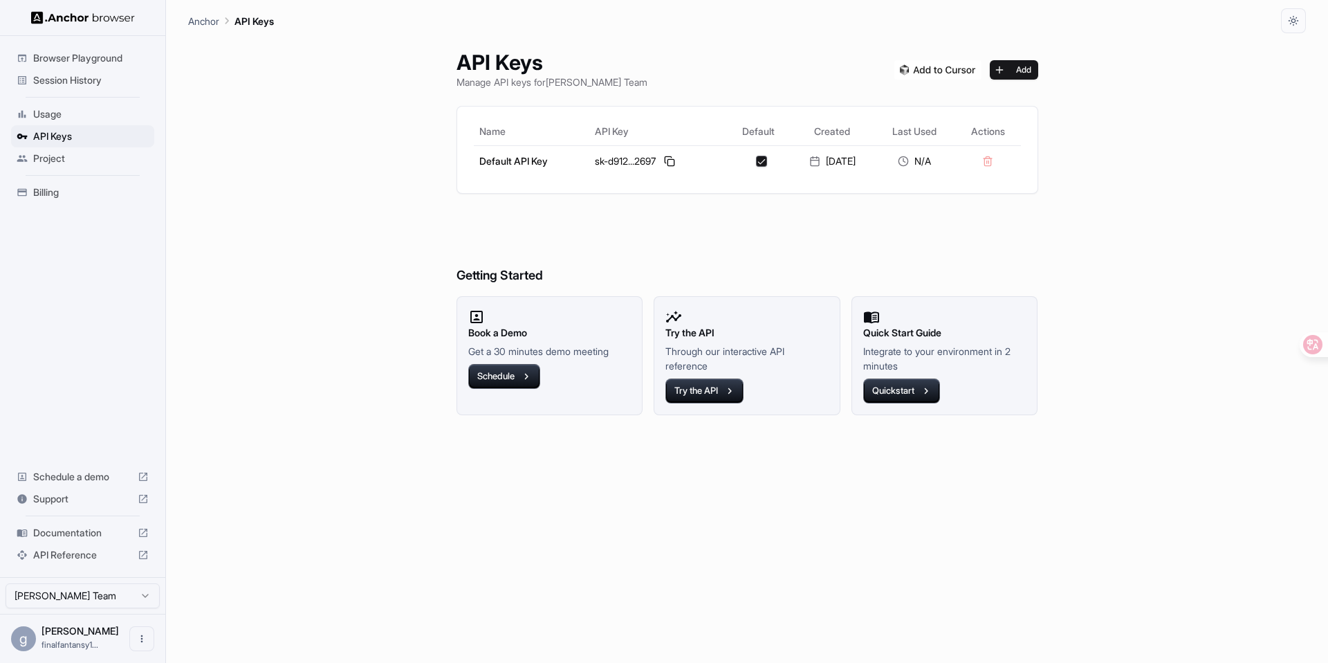
click at [641, 239] on h6 "Getting Started" at bounding box center [748, 247] width 582 height 75
click at [666, 163] on button at bounding box center [669, 161] width 17 height 17
click at [664, 158] on button at bounding box center [669, 161] width 17 height 17
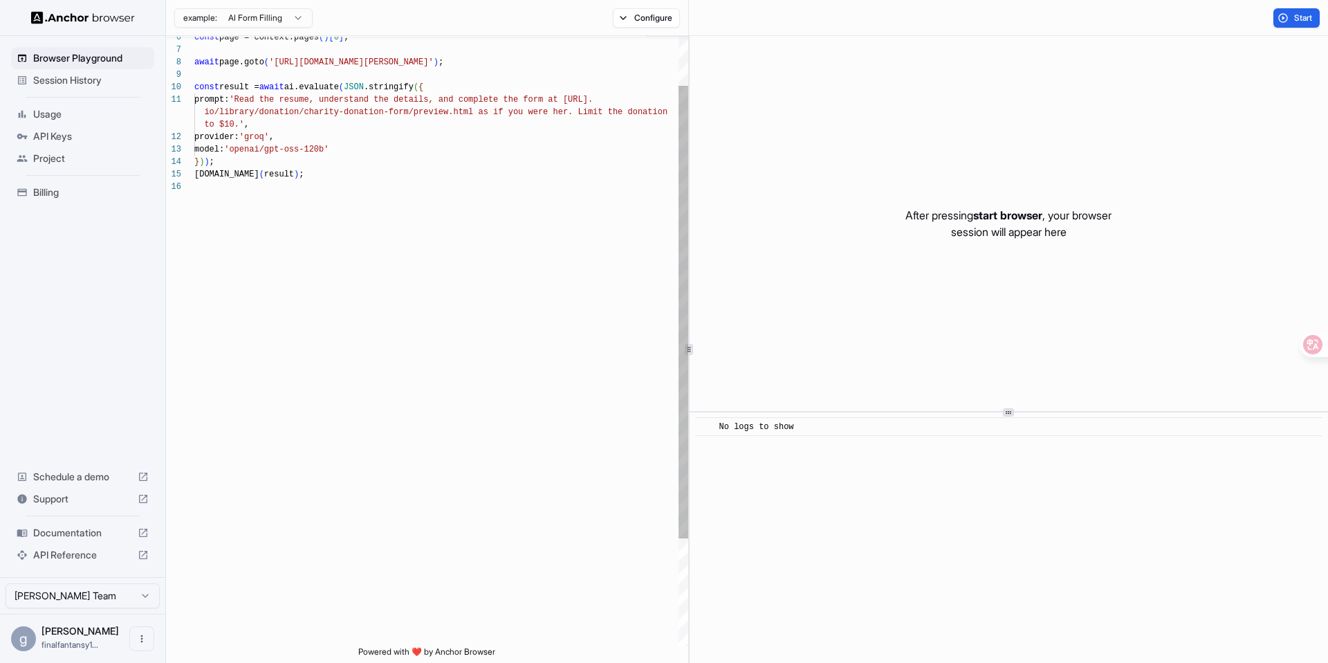
scroll to position [125, 0]
